Goal: Transaction & Acquisition: Purchase product/service

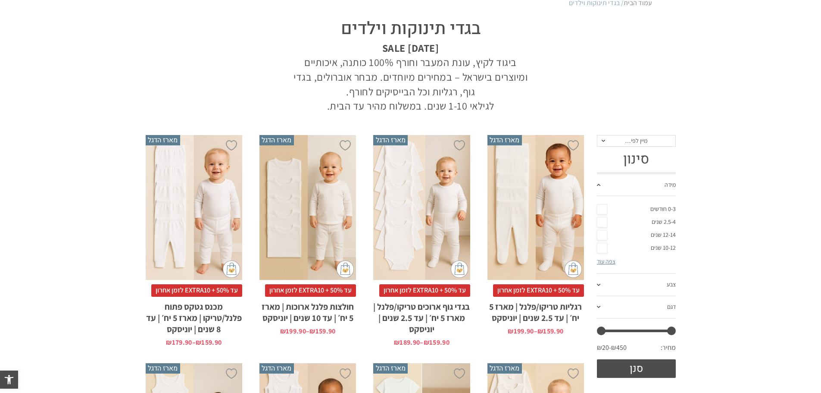
click at [611, 260] on link "צפה עוד" at bounding box center [606, 261] width 19 height 8
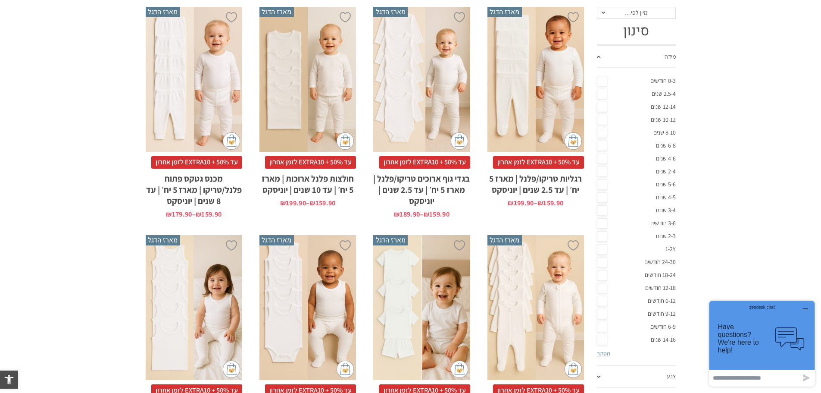
scroll to position [215, 0]
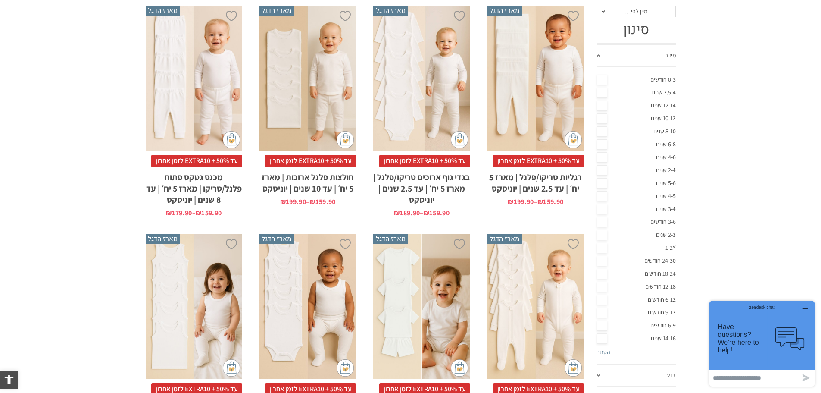
click at [602, 299] on link "6-12 חודשים" at bounding box center [636, 299] width 79 height 13
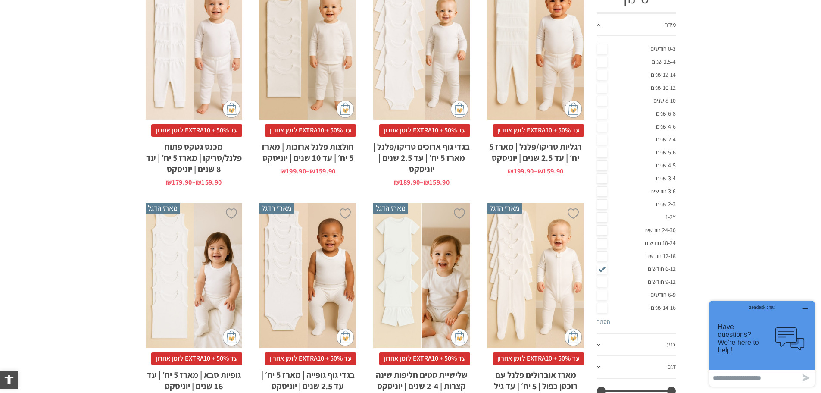
scroll to position [388, 0]
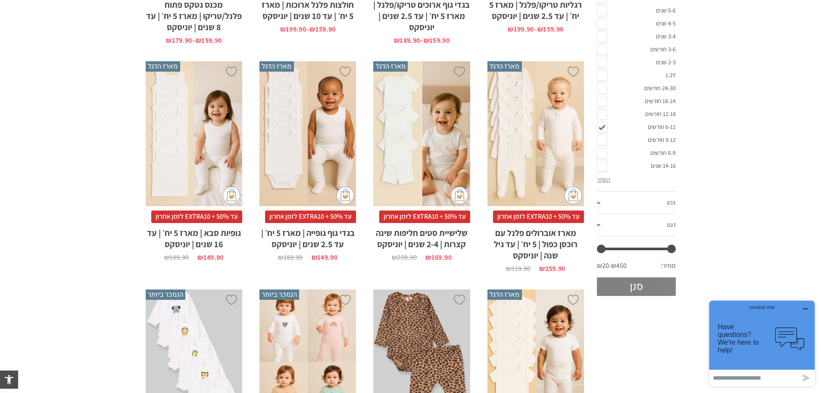
click at [646, 285] on button "סנן" at bounding box center [636, 286] width 79 height 19
